Goal: Task Accomplishment & Management: Manage account settings

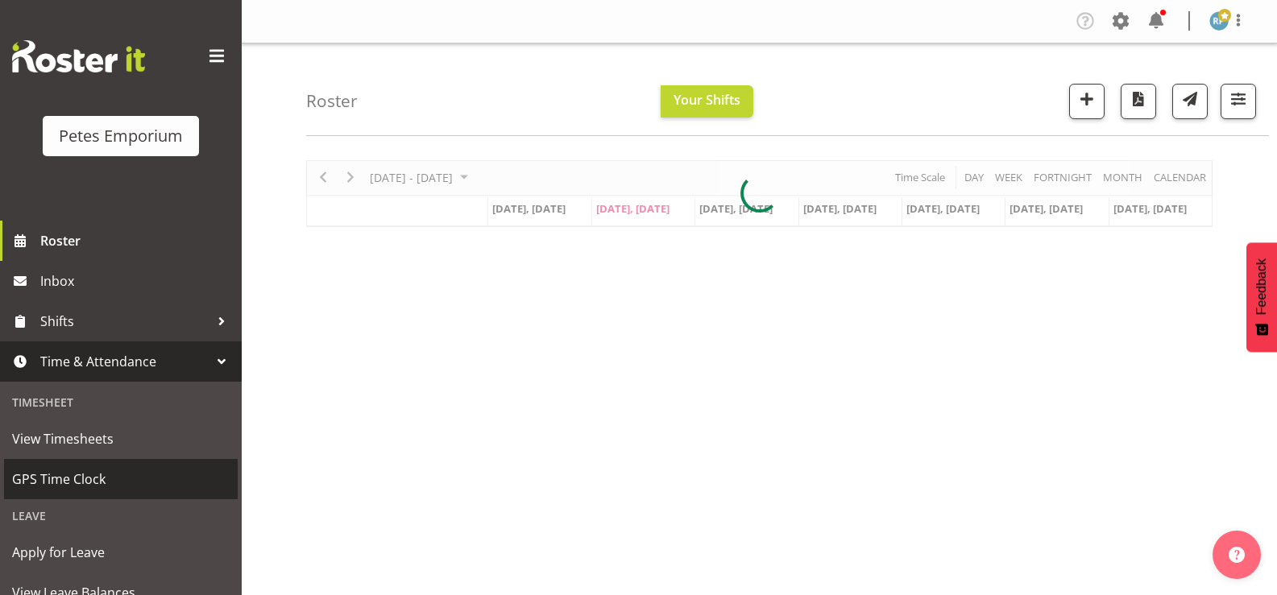
click at [77, 479] on span "GPS Time Clock" at bounding box center [120, 479] width 217 height 24
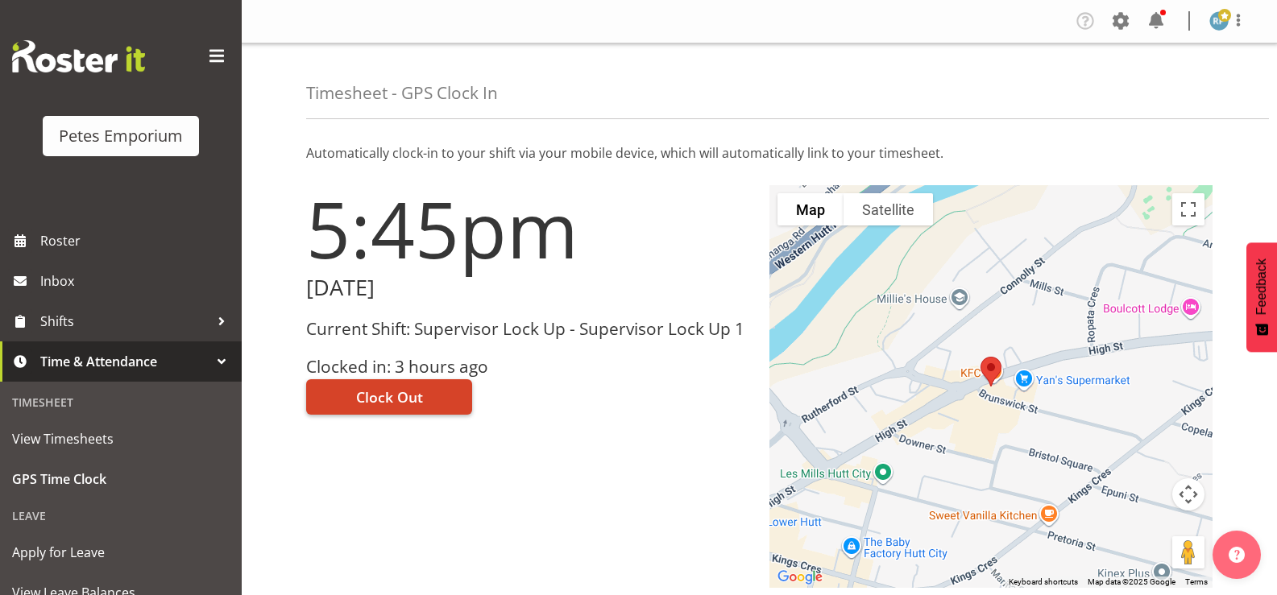
click at [433, 395] on button "Clock Out" at bounding box center [389, 396] width 166 height 35
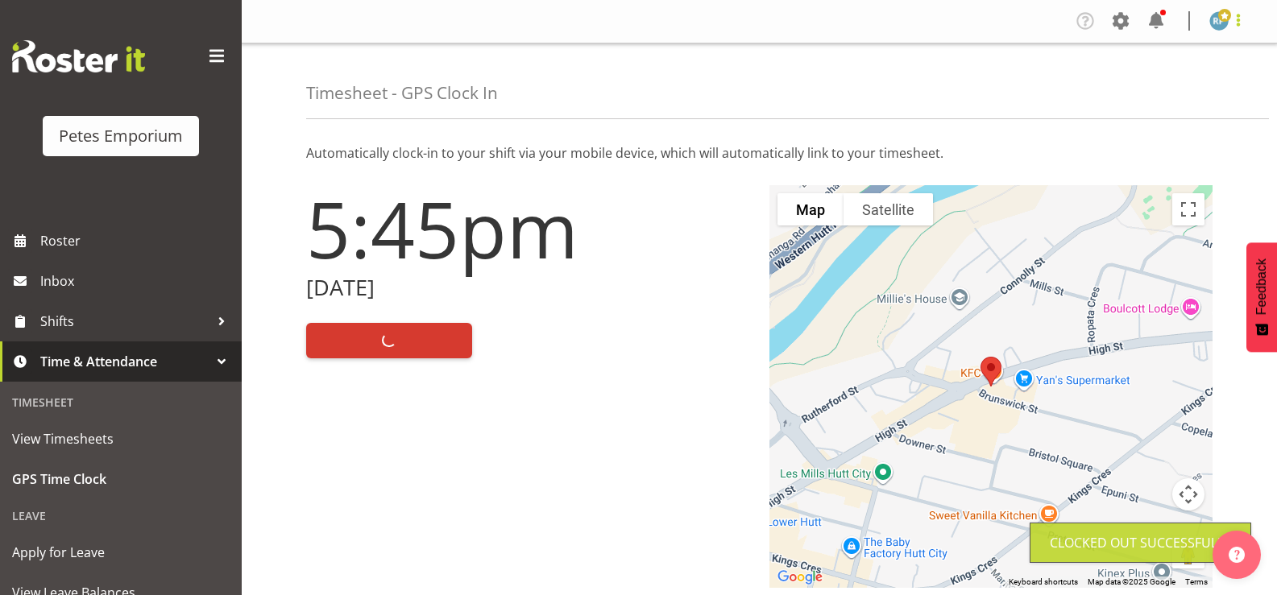
click at [1245, 19] on span at bounding box center [1237, 19] width 19 height 19
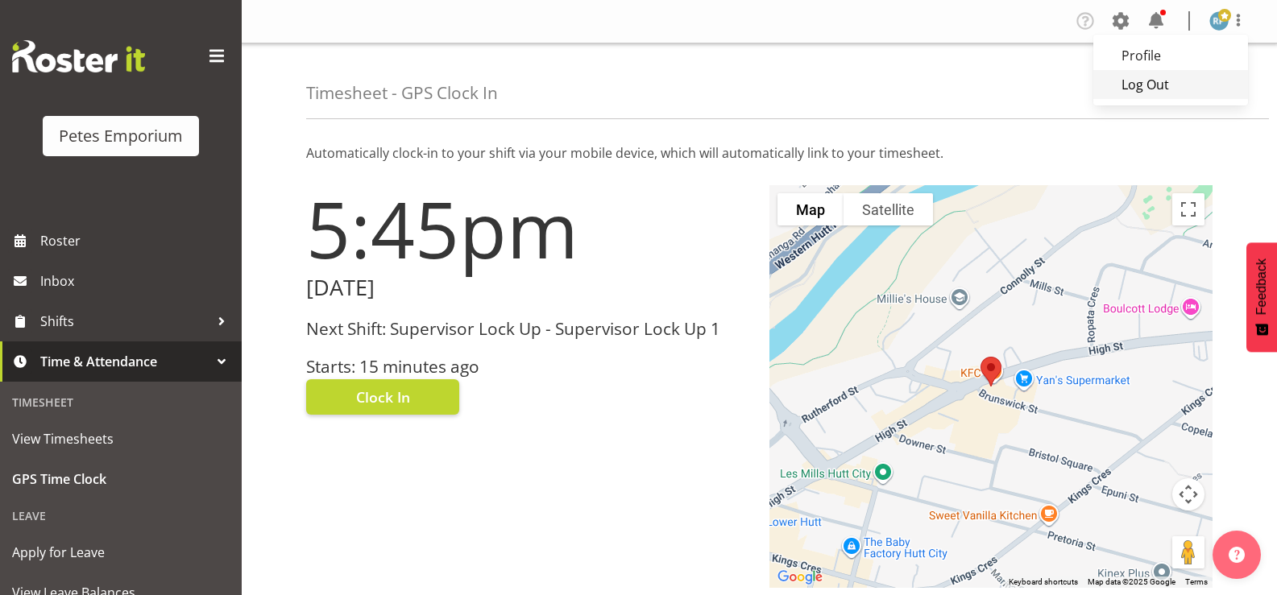
click at [1166, 88] on link "Log Out" at bounding box center [1170, 84] width 155 height 29
